Goal: Task Accomplishment & Management: Manage account settings

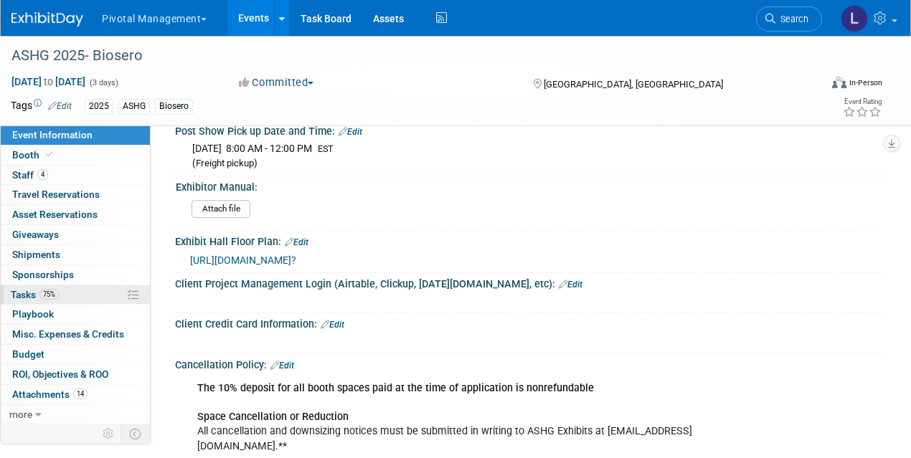
click at [27, 285] on link "75% Tasks 75%" at bounding box center [75, 294] width 149 height 19
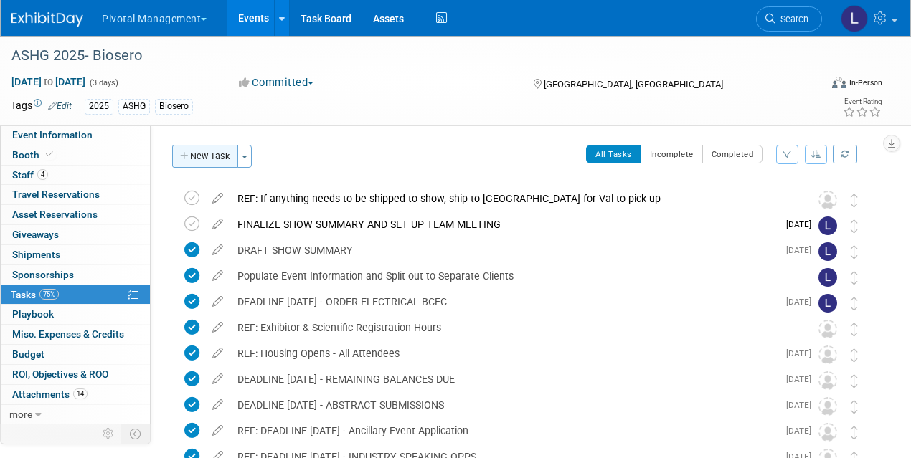
click at [214, 152] on button "New Task" at bounding box center [205, 156] width 66 height 23
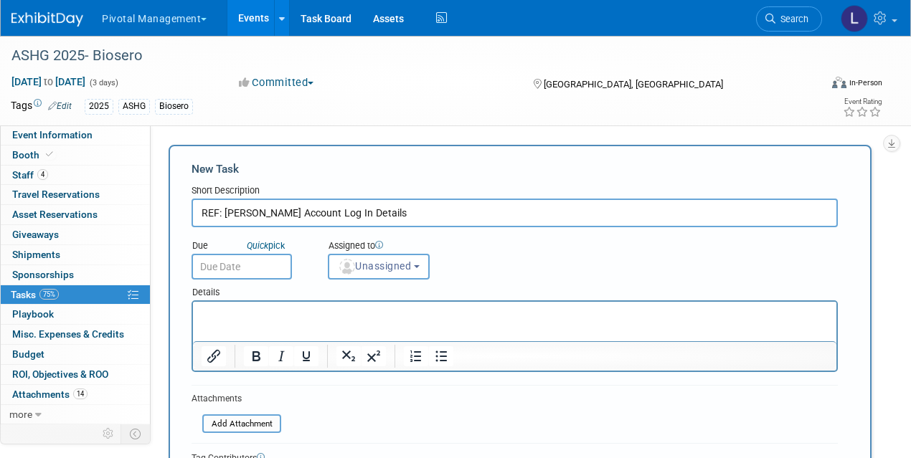
type input "REF: Michael Malanga ASHG Account Log In Details"
click at [246, 303] on html at bounding box center [514, 312] width 643 height 20
click at [212, 313] on p "Rich Text Area. Press ALT-0 for help." at bounding box center [515, 315] width 627 height 14
paste body "Rich Text Area. Press ALT-0 for help."
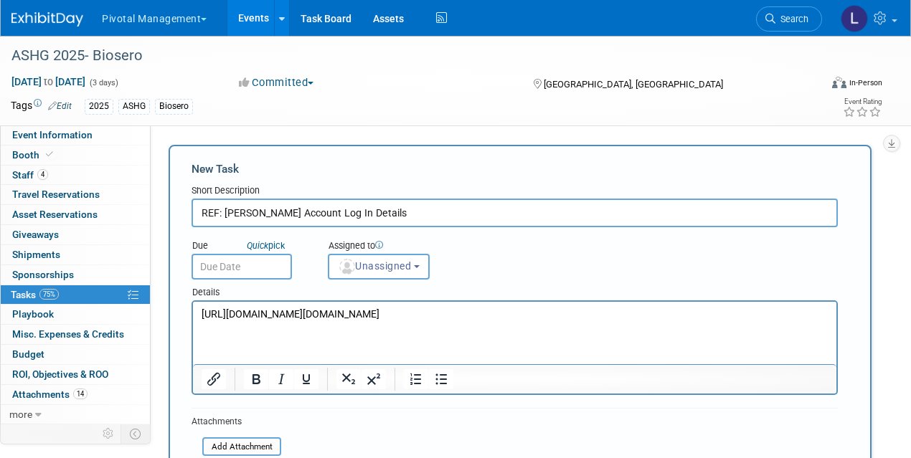
drag, startPoint x: 202, startPoint y: 313, endPoint x: 756, endPoint y: 357, distance: 556.1
click at [756, 322] on p "https://account.ashg.org/s/login/?ec=302&inst=Vw&startURL=%2Fidp%2Flogin%3Fapp%…" at bounding box center [515, 315] width 627 height 14
click at [219, 378] on icon "Insert/edit link" at bounding box center [213, 379] width 17 height 17
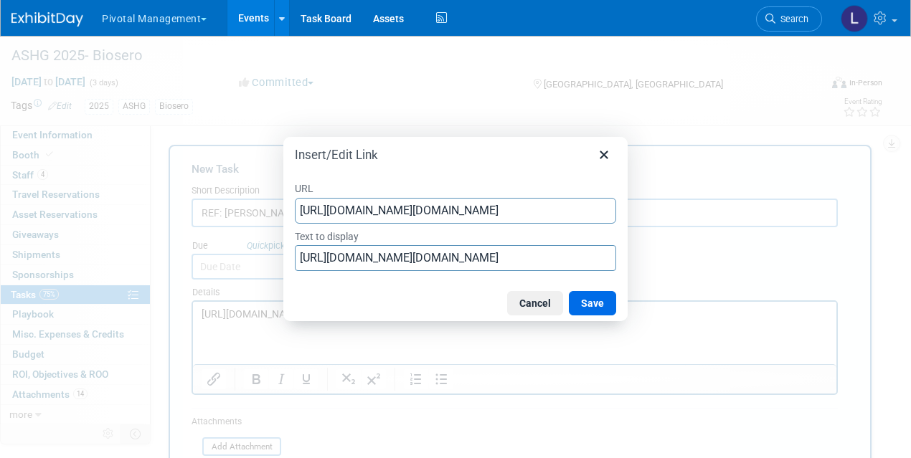
scroll to position [0, 1434]
click at [366, 204] on input "https://account.ashg.org/s/login/?ec=302&inst=Vw&startURL=%2Fidp%2Flogin%3Fapp%…" at bounding box center [455, 211] width 321 height 26
type input "https://account.ashg.org/s/login/?ec=302&inst=Vw&startURL=%2Fidp%2Flogin%3Fapp%…"
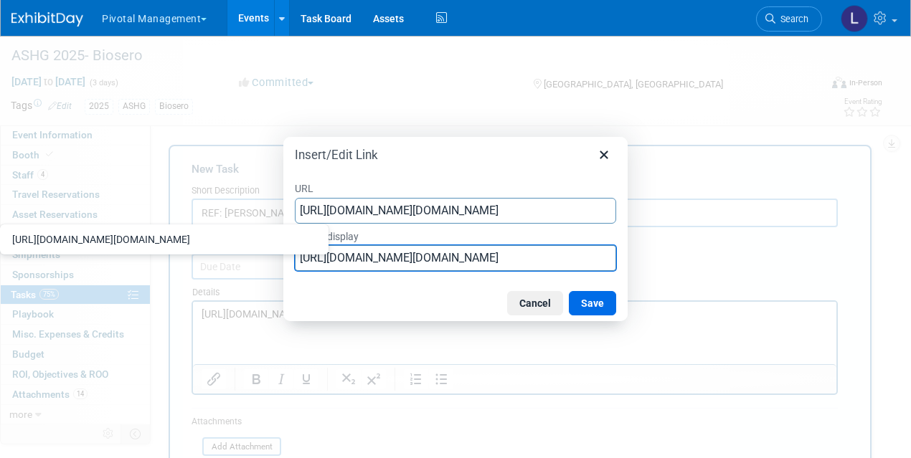
scroll to position [0, 0]
click at [502, 250] on input "https://account.ashg.org/s/login/?ec=302&inst=Vw&startURL=%2Fidp%2Flogin%3Fapp%…" at bounding box center [455, 258] width 321 height 26
drag, startPoint x: 300, startPoint y: 260, endPoint x: 636, endPoint y: 262, distance: 335.6
click at [636, 262] on div "Insert/Edit Link URL https://account.ashg.org/s/login/?ec=302&inst=Vw&startURL=…" at bounding box center [455, 229] width 911 height 458
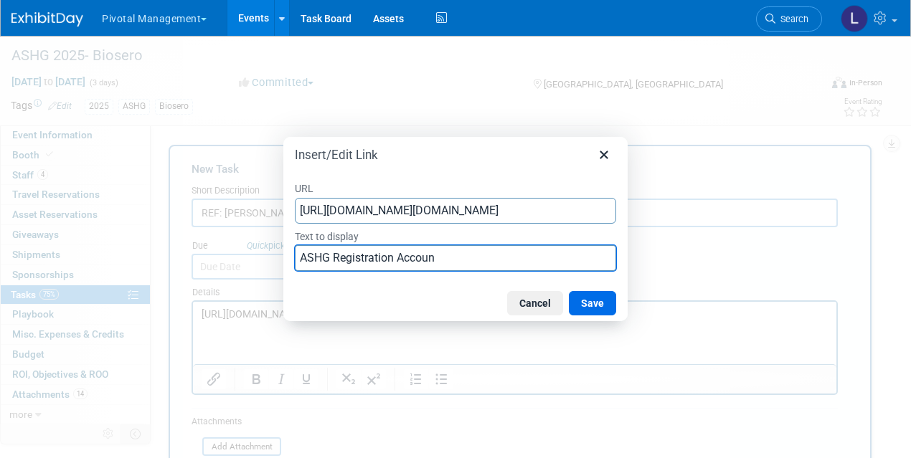
type input "ASHG Registration Account"
click at [610, 299] on button "Save" at bounding box center [592, 303] width 47 height 24
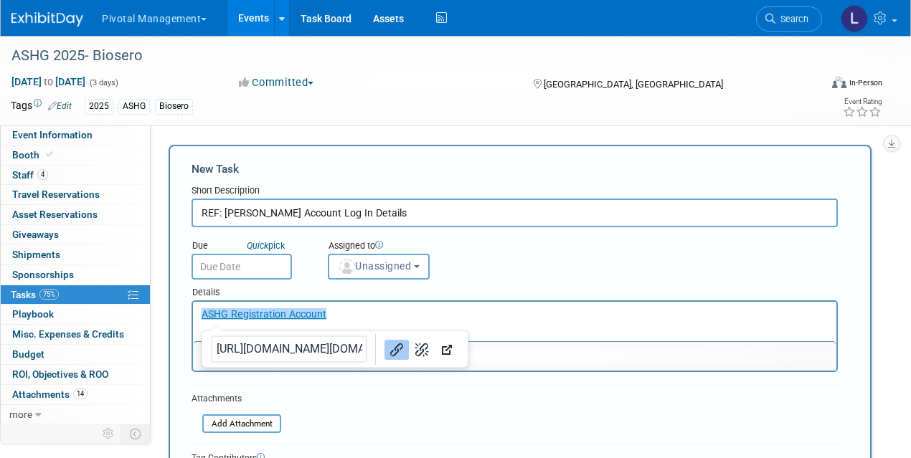
click at [395, 319] on p "﻿ASHG Registration Account" at bounding box center [515, 315] width 627 height 14
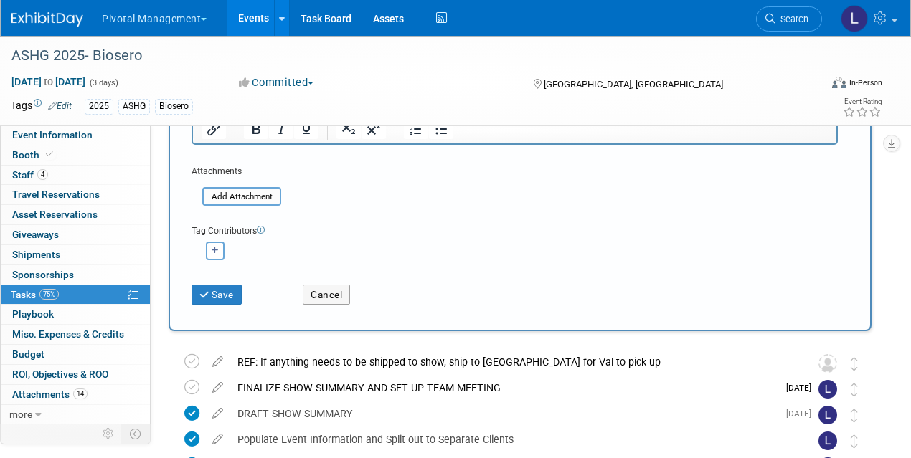
scroll to position [252, 0]
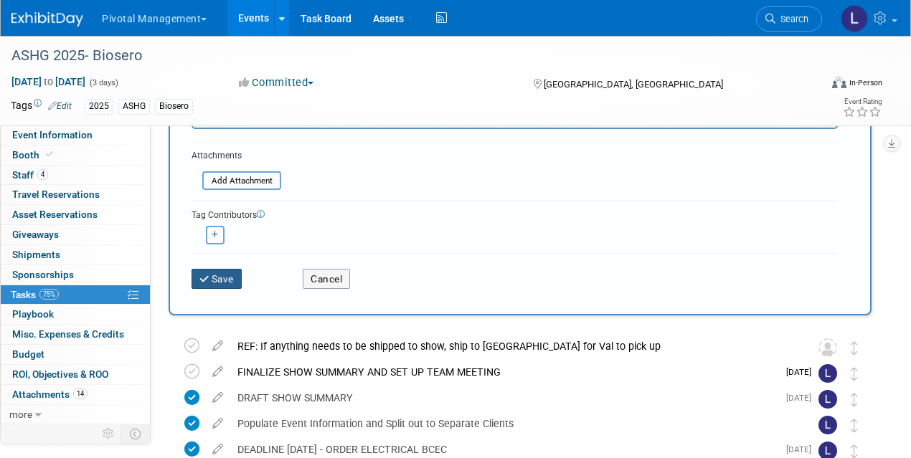
click at [232, 279] on button "Save" at bounding box center [216, 279] width 50 height 20
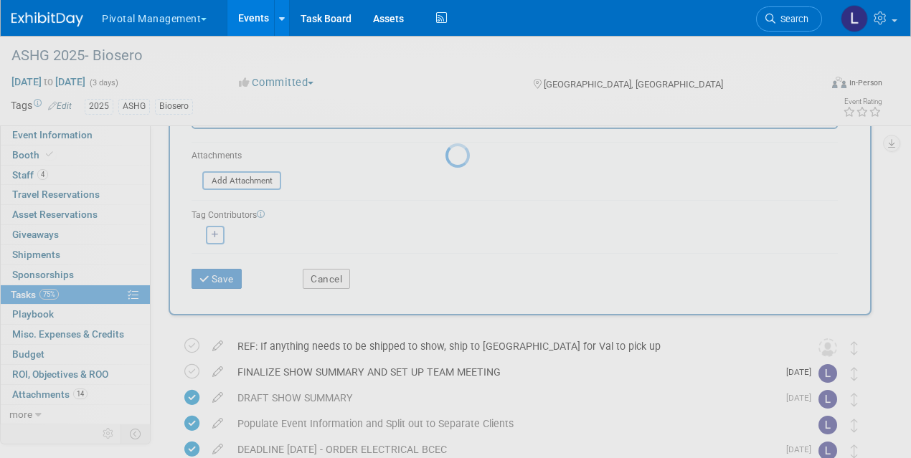
scroll to position [0, 0]
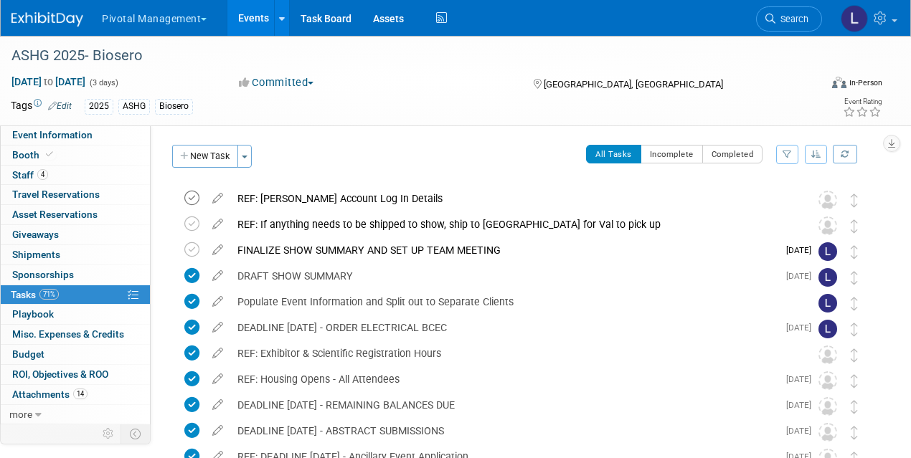
click at [197, 199] on icon at bounding box center [191, 198] width 15 height 15
click at [65, 151] on link "Booth" at bounding box center [75, 155] width 149 height 19
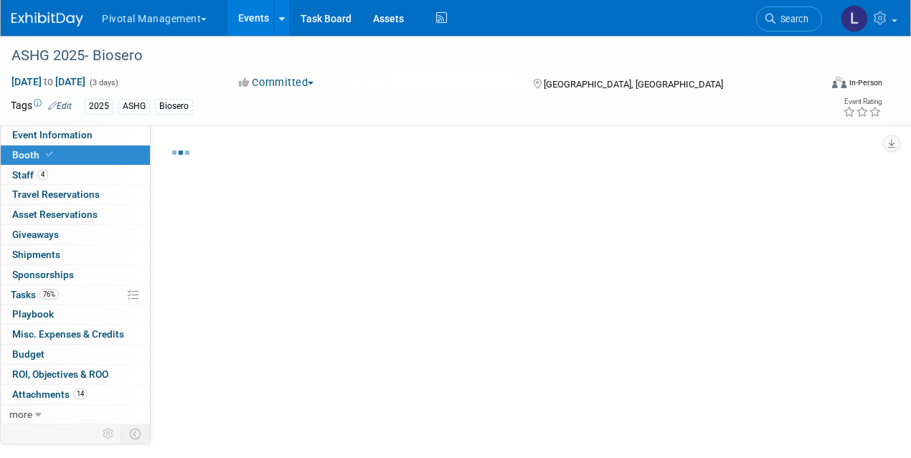
select select "Yes"
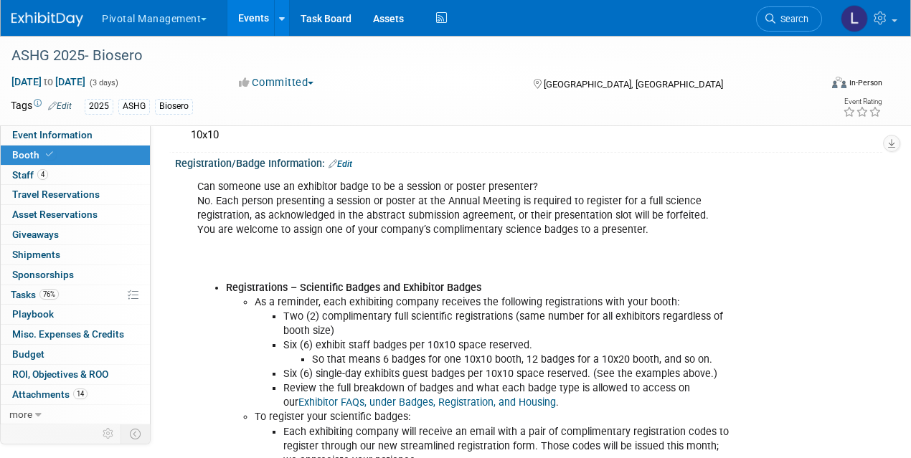
scroll to position [291, 0]
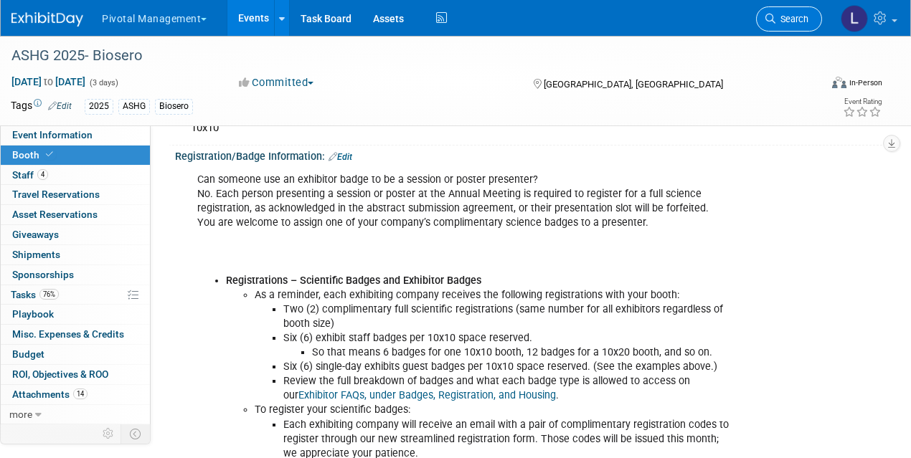
click at [793, 19] on span "Search" at bounding box center [791, 19] width 33 height 11
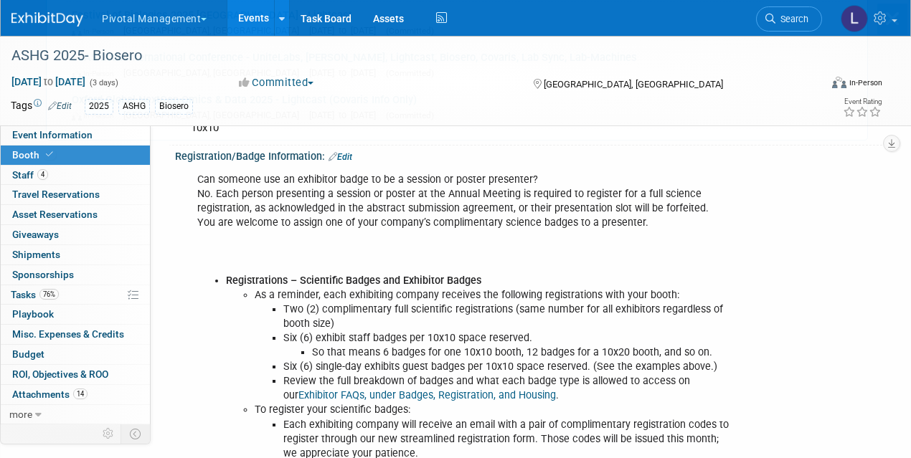
scroll to position [0, 0]
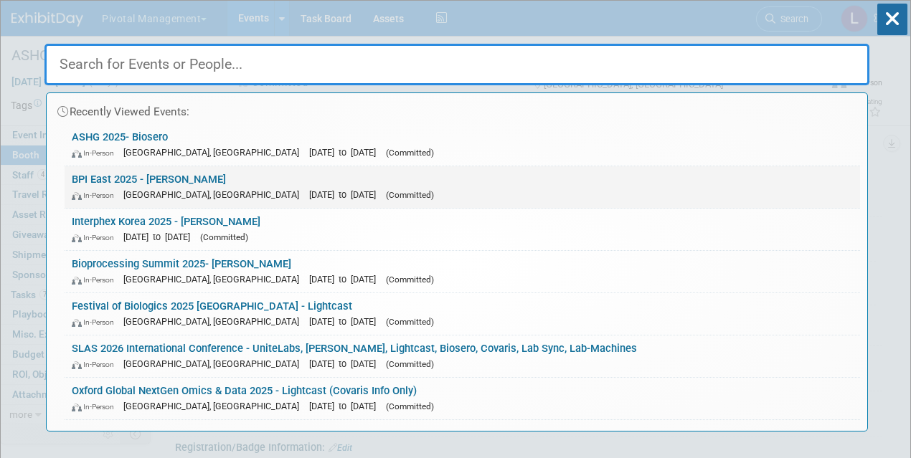
click at [252, 187] on div "In-Person Boston, MA Sep 16, 2025 to Sep 18, 2025 (Committed)" at bounding box center [462, 194] width 781 height 15
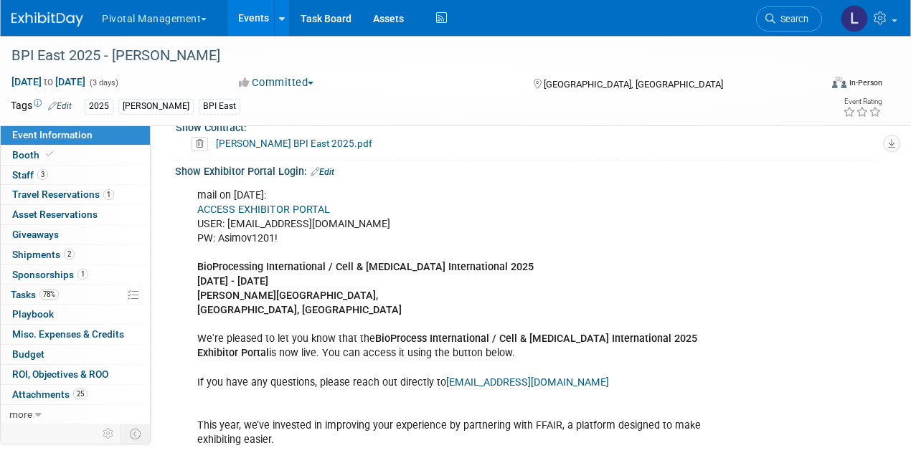
click at [309, 206] on link "ACCESS EXHIBITOR PORTAL" at bounding box center [263, 210] width 133 height 12
click at [36, 181] on link "3 Staff 3" at bounding box center [75, 175] width 149 height 19
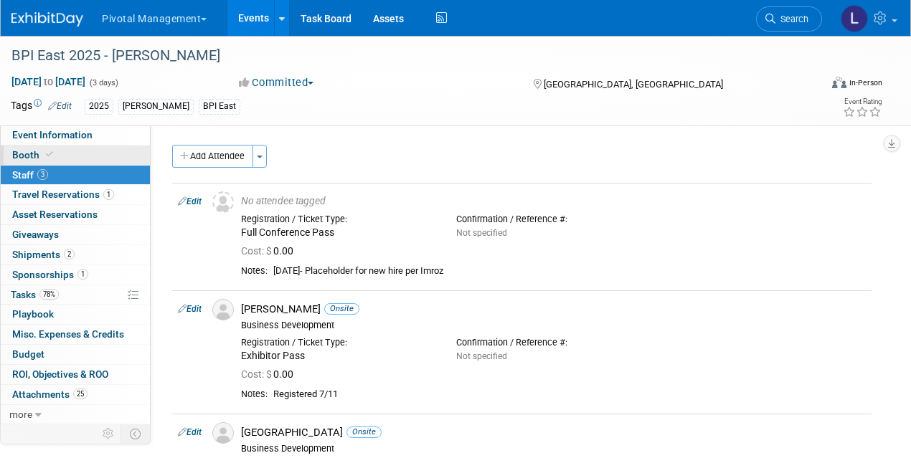
click at [35, 151] on span "Booth" at bounding box center [34, 154] width 44 height 11
select select "Yes"
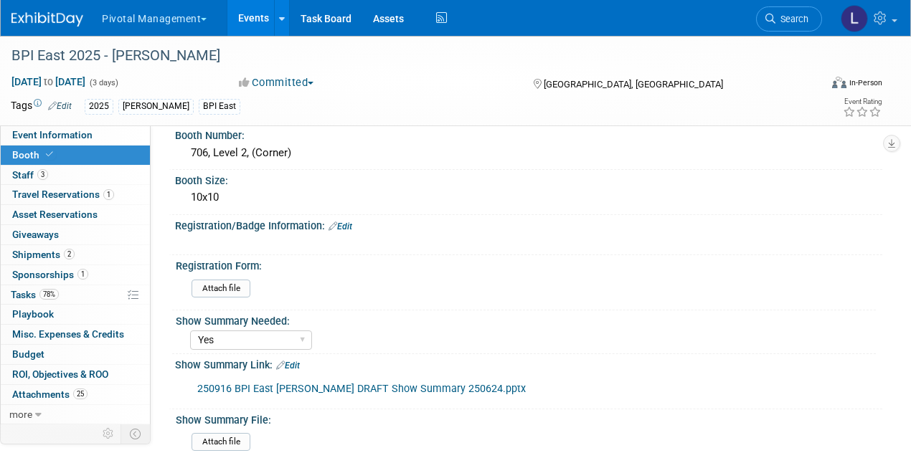
scroll to position [199, 0]
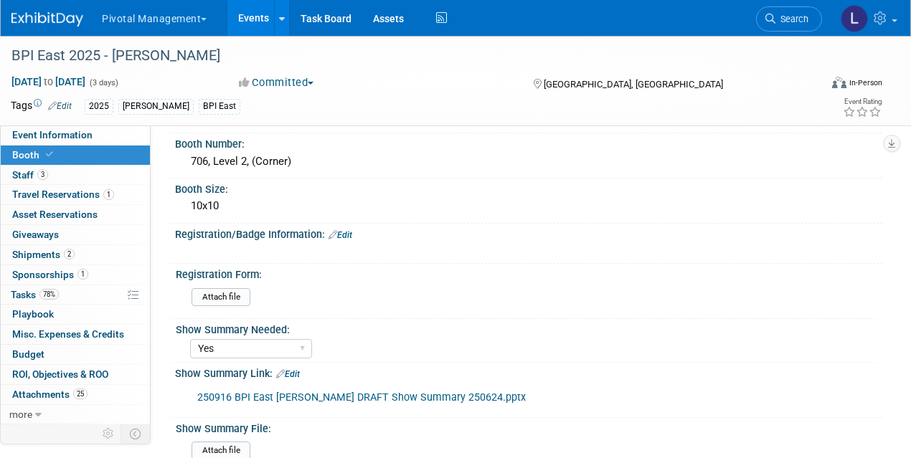
click at [350, 230] on link "Edit" at bounding box center [340, 235] width 24 height 10
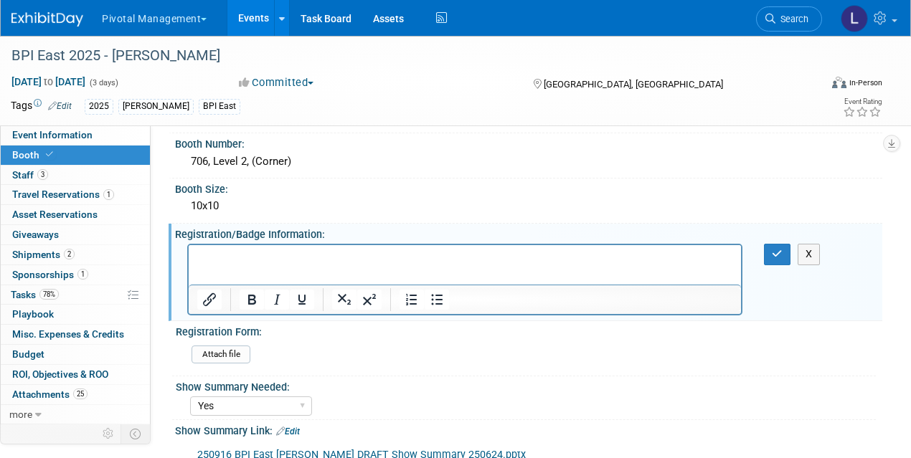
scroll to position [0, 0]
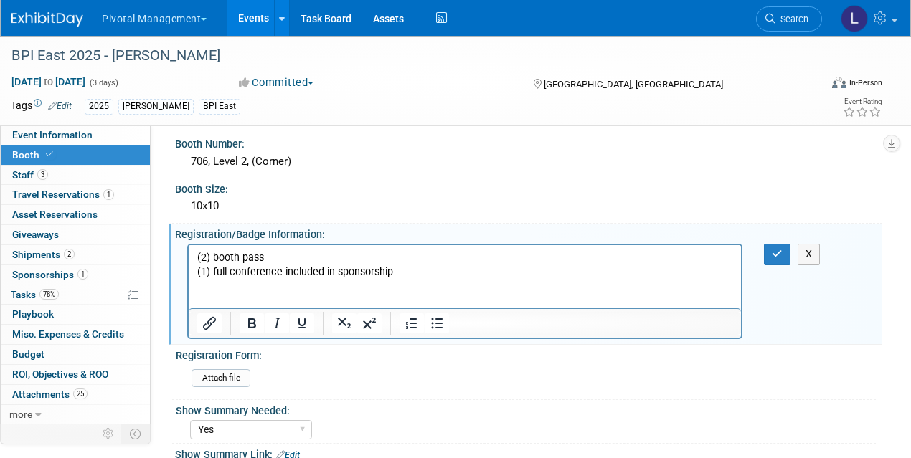
click at [446, 272] on p "(1) full conference included in sponsorship" at bounding box center [465, 272] width 536 height 14
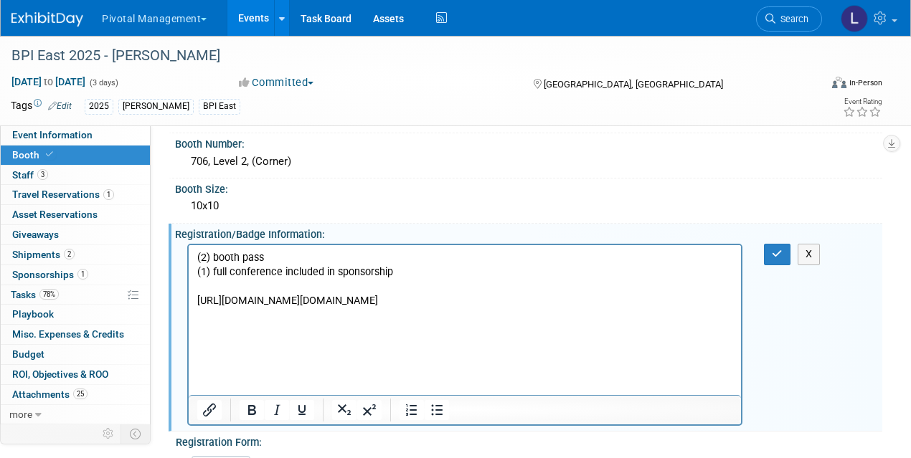
click at [241, 323] on p "Rich Text Area. Press ALT-0 for help." at bounding box center [465, 315] width 536 height 14
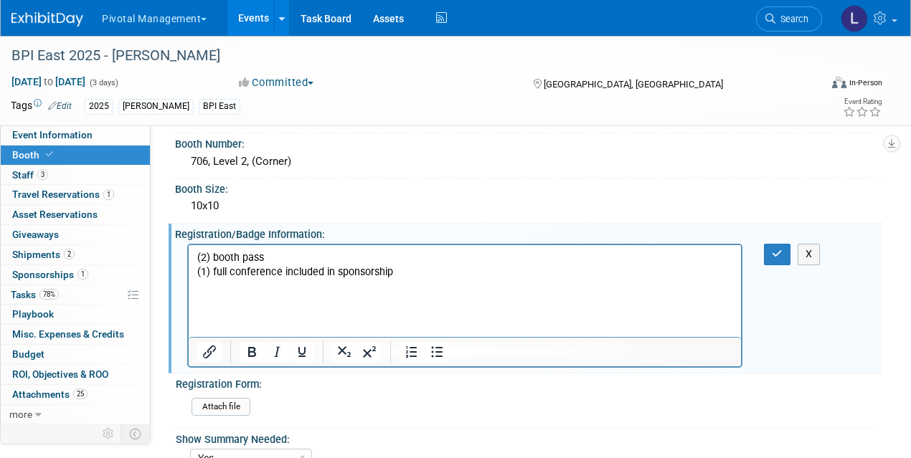
click at [311, 304] on p "Rich Text Area. Press ALT-0 for help." at bounding box center [465, 301] width 536 height 14
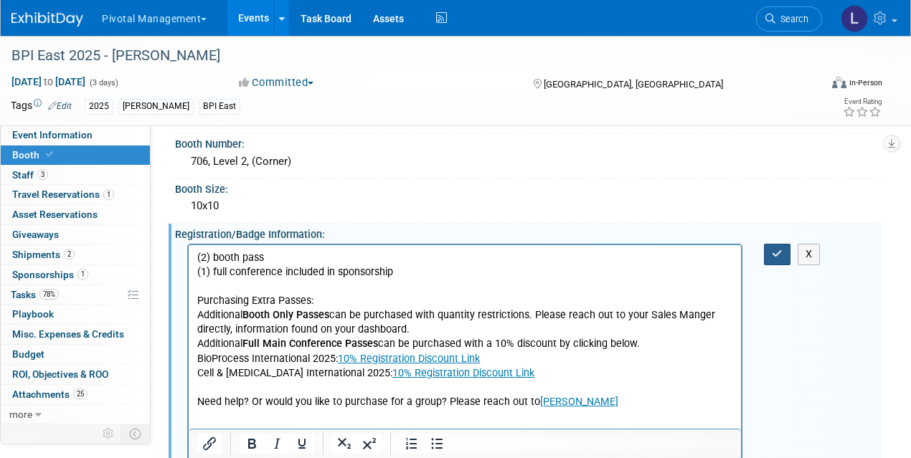
click at [777, 249] on icon "button" at bounding box center [777, 254] width 11 height 10
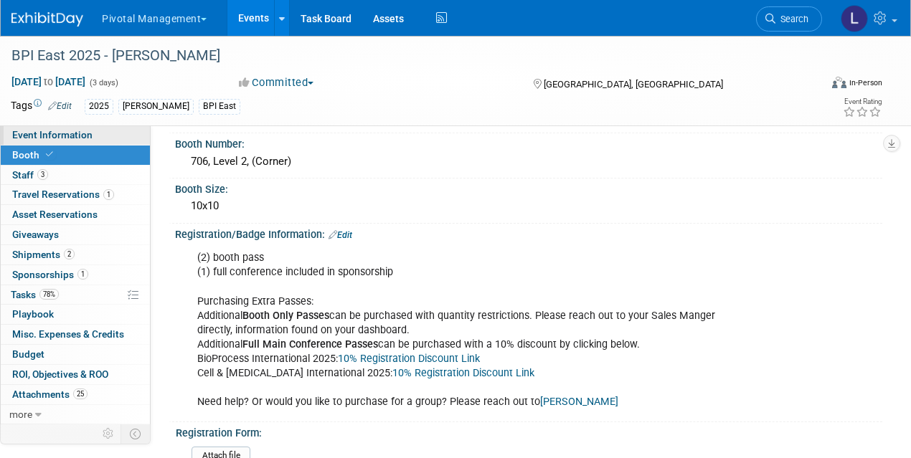
click at [75, 135] on span "Event Information" at bounding box center [52, 134] width 80 height 11
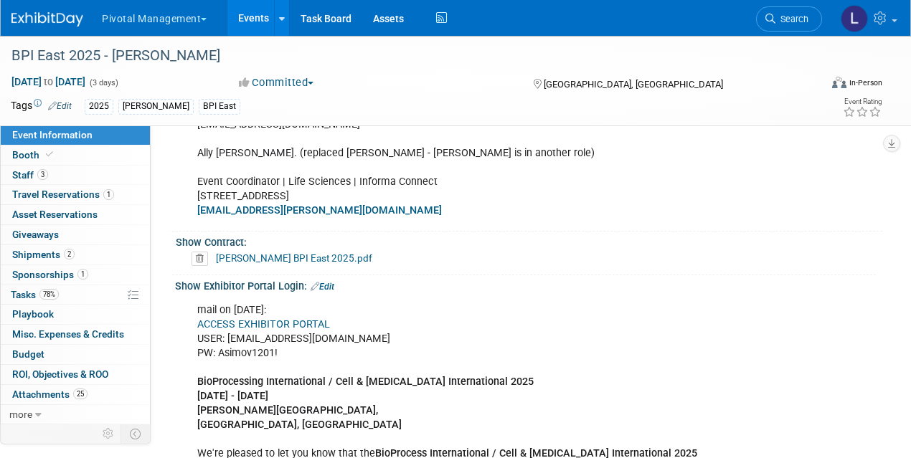
scroll to position [810, 0]
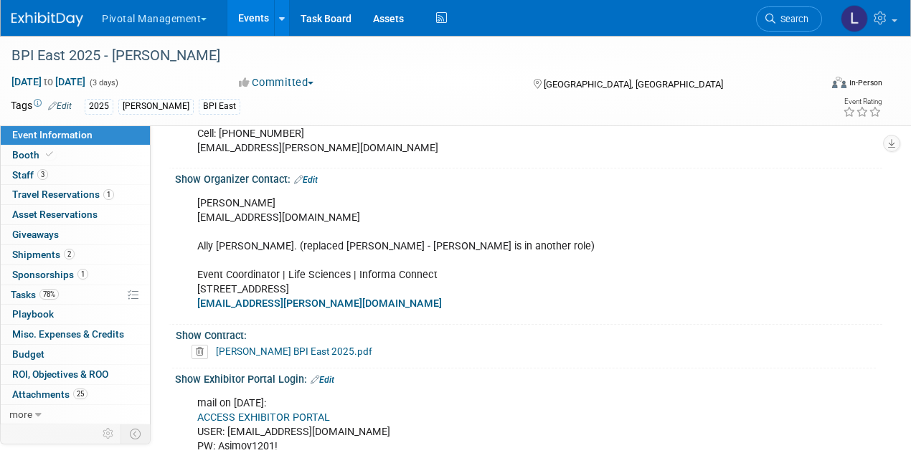
click at [318, 179] on link "Edit" at bounding box center [306, 180] width 24 height 10
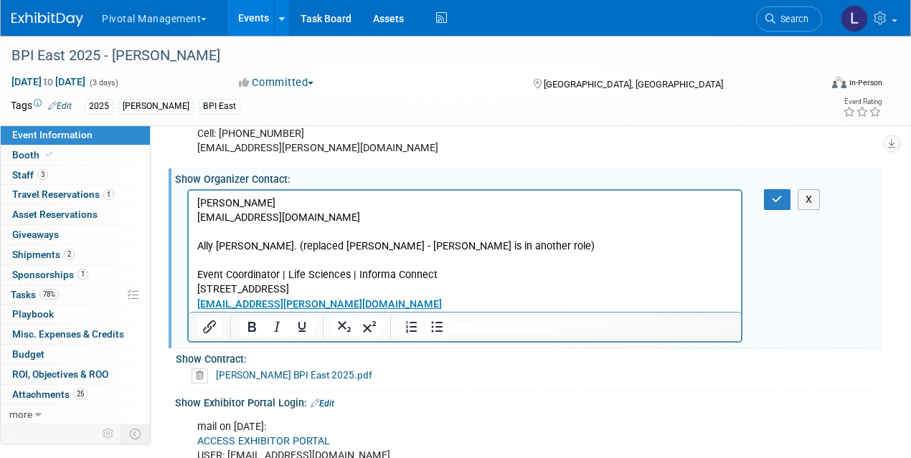
scroll to position [0, 0]
click at [354, 223] on p "Perri Lucatello perri.lucatello@informa.com Ally Lear. (replaced Kari Pilone - …" at bounding box center [465, 253] width 536 height 115
click at [196, 200] on html "Perri Lucatello perri.lucatello@informa.com Ally Lear. (replaced Kari Pilone - …" at bounding box center [465, 250] width 552 height 121
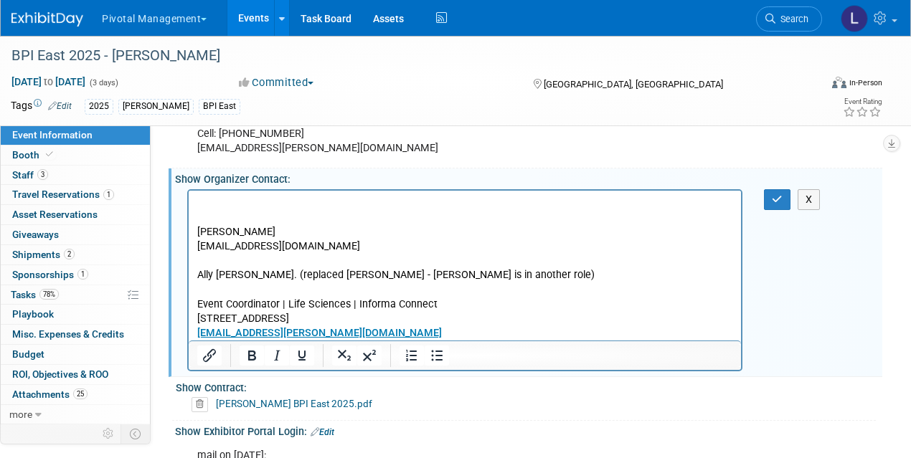
click at [198, 194] on html "Perri Lucatello perri.lucatello@informa.com Ally Lear. (replaced Kari Pilone - …" at bounding box center [465, 265] width 552 height 150
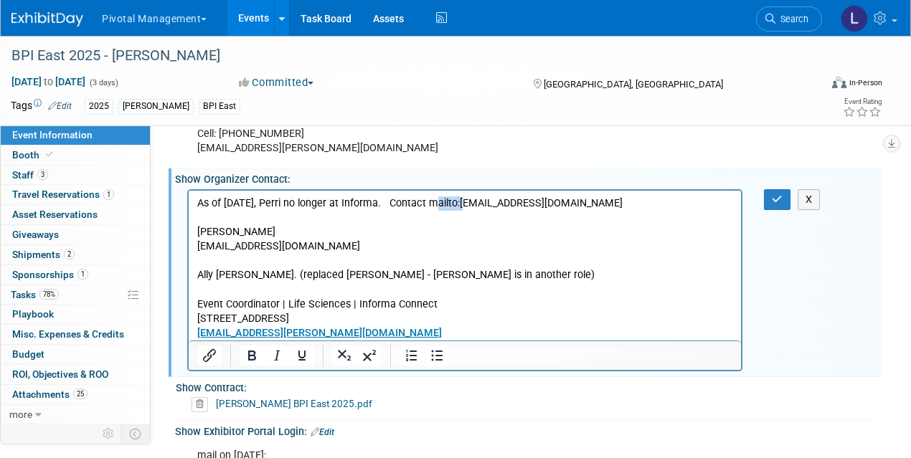
drag, startPoint x: 463, startPoint y: 204, endPoint x: 432, endPoint y: 204, distance: 30.8
click at [432, 204] on p "As of 8/15/25, Perri no longer at Informa. Contact mailto:alexander.zenonos2@in…" at bounding box center [465, 203] width 536 height 14
click at [772, 195] on icon "button" at bounding box center [777, 199] width 11 height 10
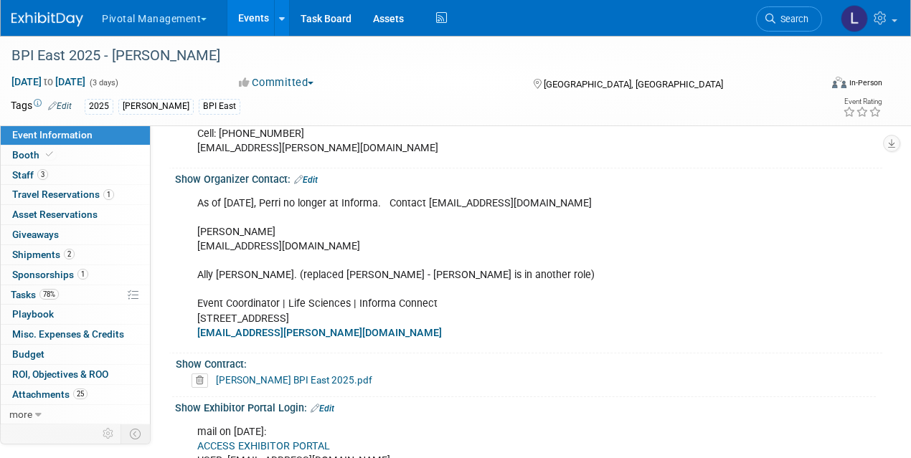
click at [317, 175] on link "Edit" at bounding box center [306, 180] width 24 height 10
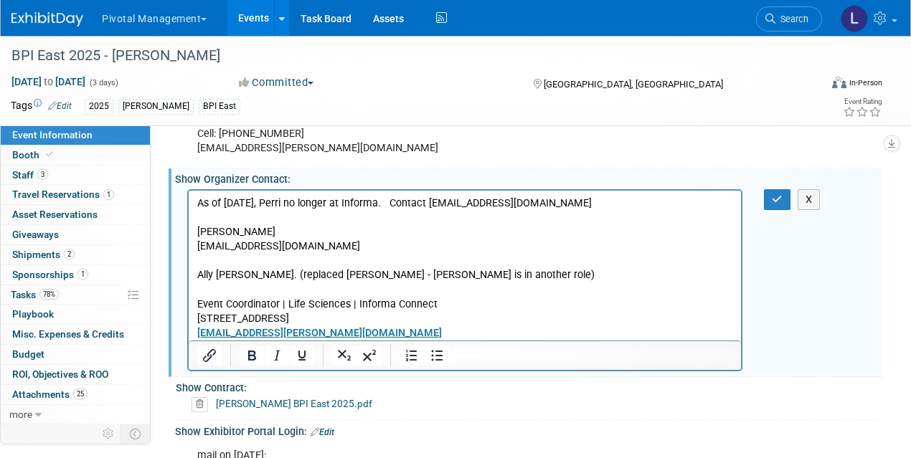
drag, startPoint x: 202, startPoint y: 204, endPoint x: 617, endPoint y: 200, distance: 415.2
click at [617, 200] on p "As of 8/15/25, Perri no longer at Informa. Contact alexander.zenonos2@informa.c…" at bounding box center [465, 268] width 536 height 144
click at [255, 355] on icon "Bold" at bounding box center [251, 355] width 17 height 17
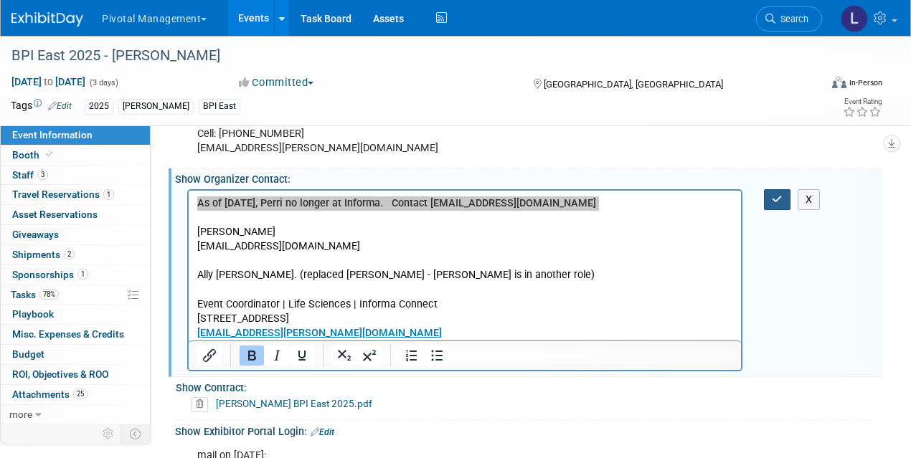
click at [784, 190] on button "button" at bounding box center [777, 199] width 27 height 21
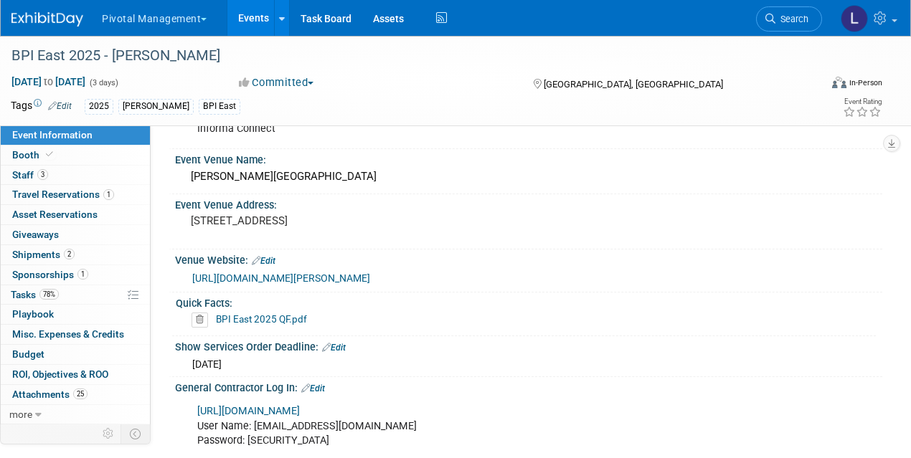
scroll to position [1941, 0]
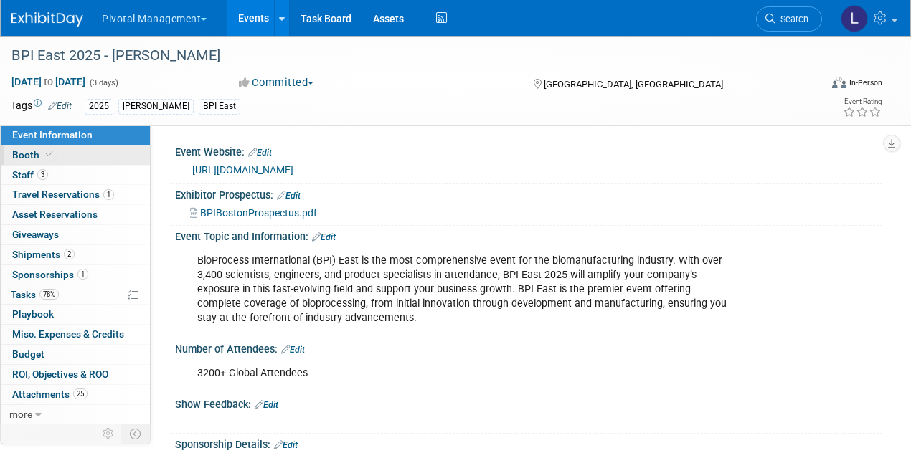
click at [39, 156] on span "Booth" at bounding box center [34, 154] width 44 height 11
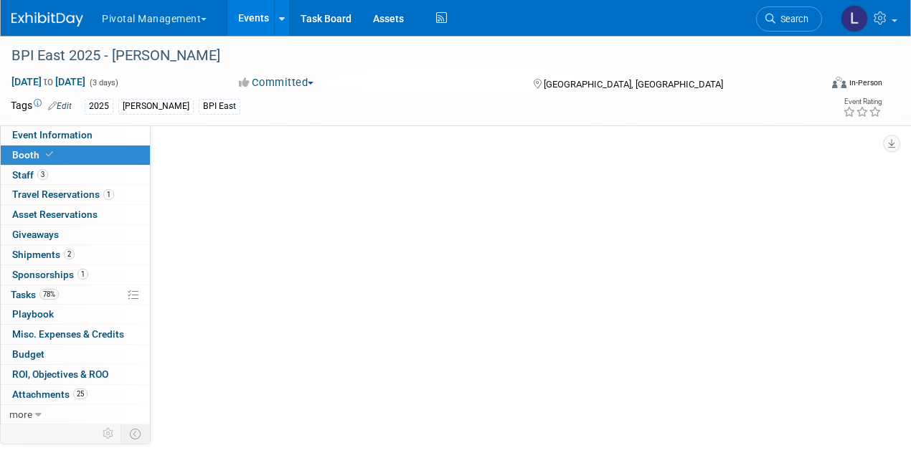
select select "Yes"
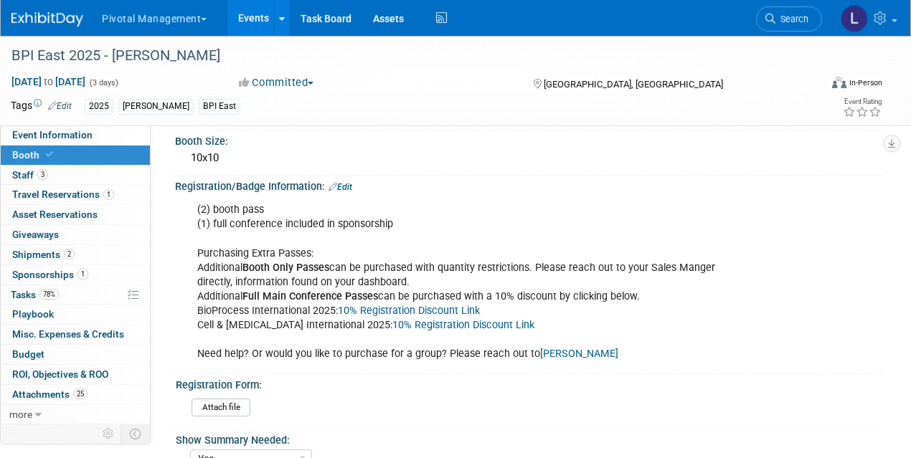
scroll to position [267, 0]
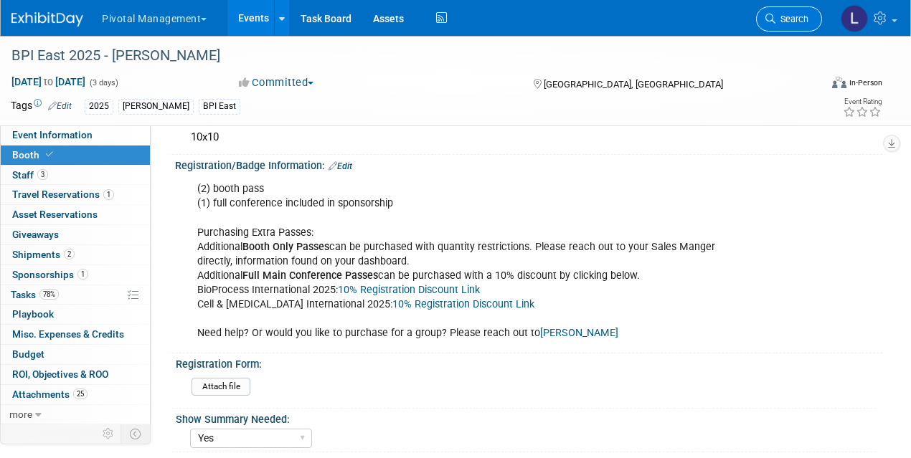
click at [779, 29] on link "Search" at bounding box center [789, 18] width 66 height 25
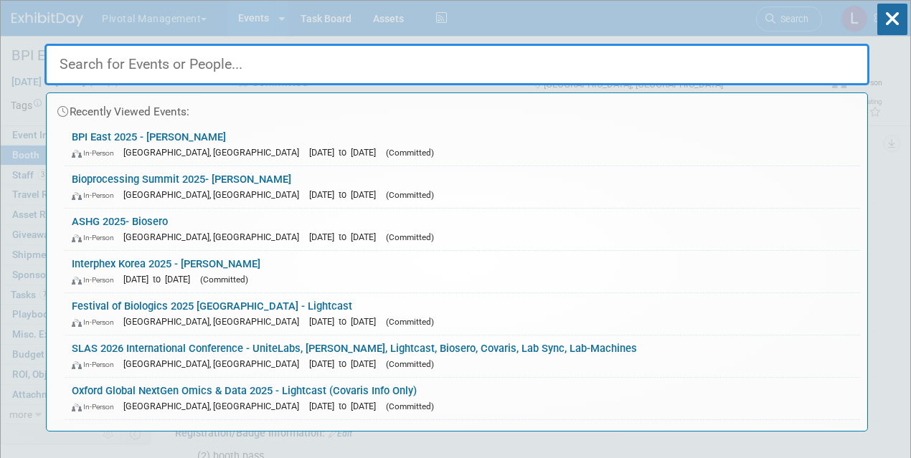
click at [187, 169] on link "Bioprocessing Summit 2025- Asimov In-Person Boston, MA Aug 18, 2025 to Aug 21, …" at bounding box center [462, 187] width 795 height 42
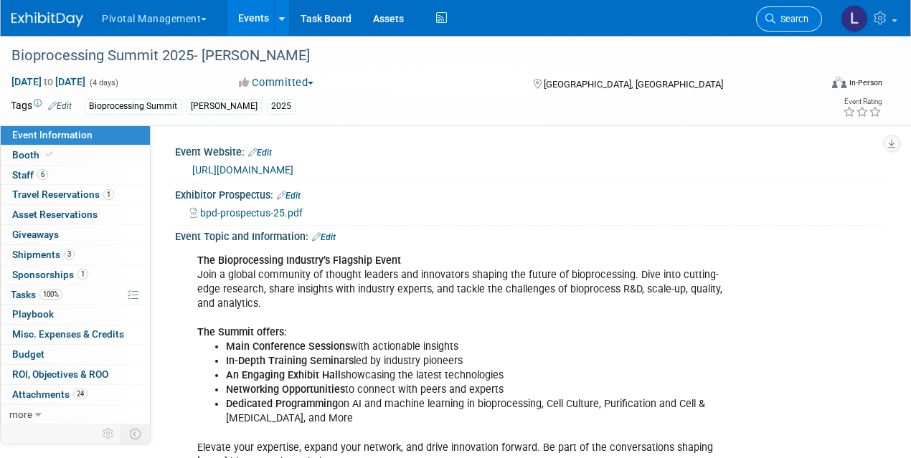
click at [784, 29] on link "Search" at bounding box center [789, 18] width 66 height 25
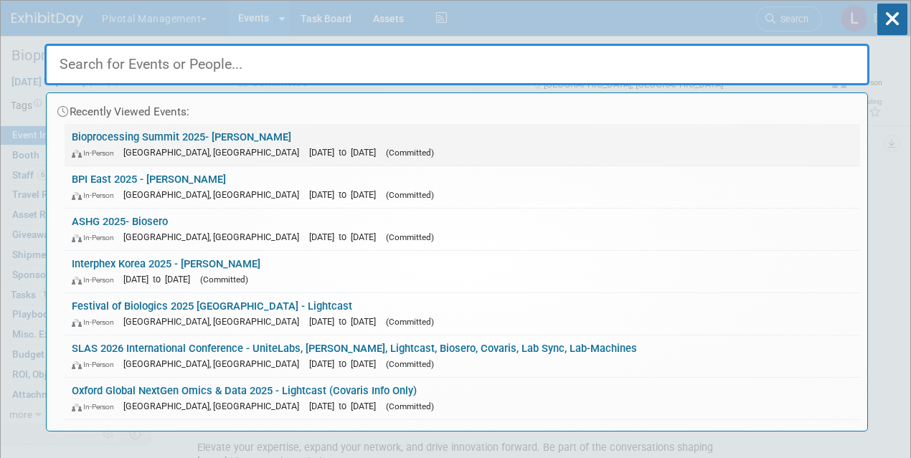
click at [175, 131] on link "Bioprocessing Summit 2025- Asimov In-Person Boston, MA Aug 18, 2025 to Aug 21, …" at bounding box center [462, 145] width 795 height 42
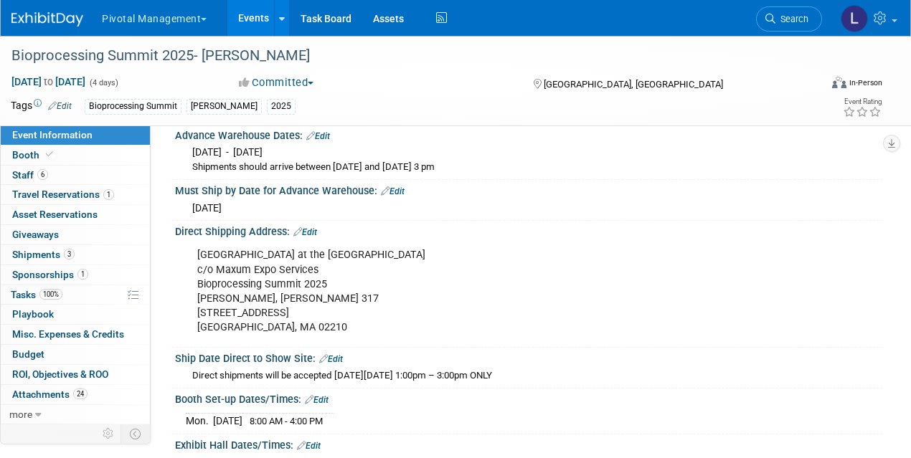
scroll to position [1989, 0]
